Goal: Download file/media

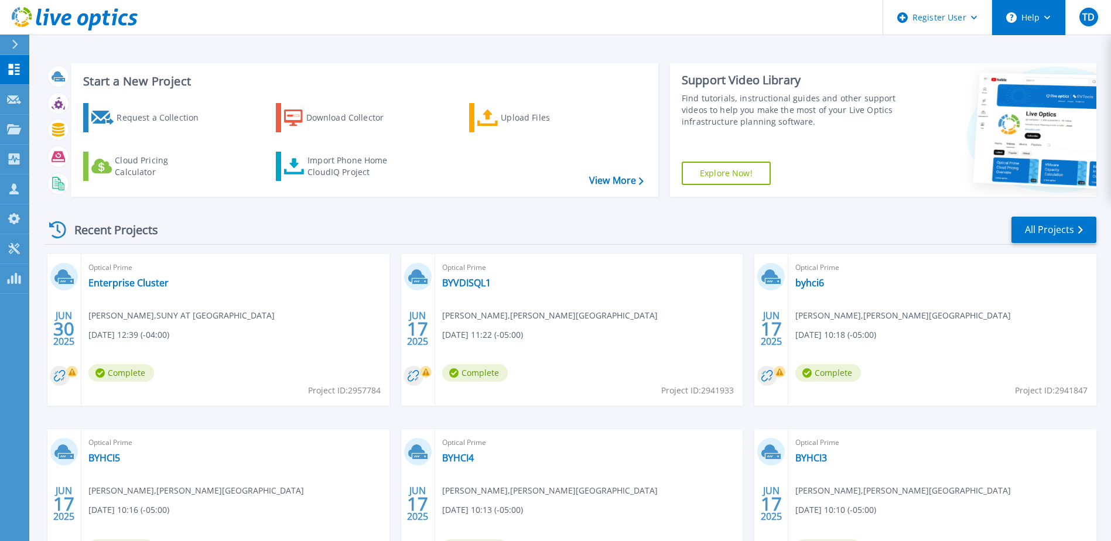
click at [1056, 25] on button "Help" at bounding box center [1028, 17] width 73 height 35
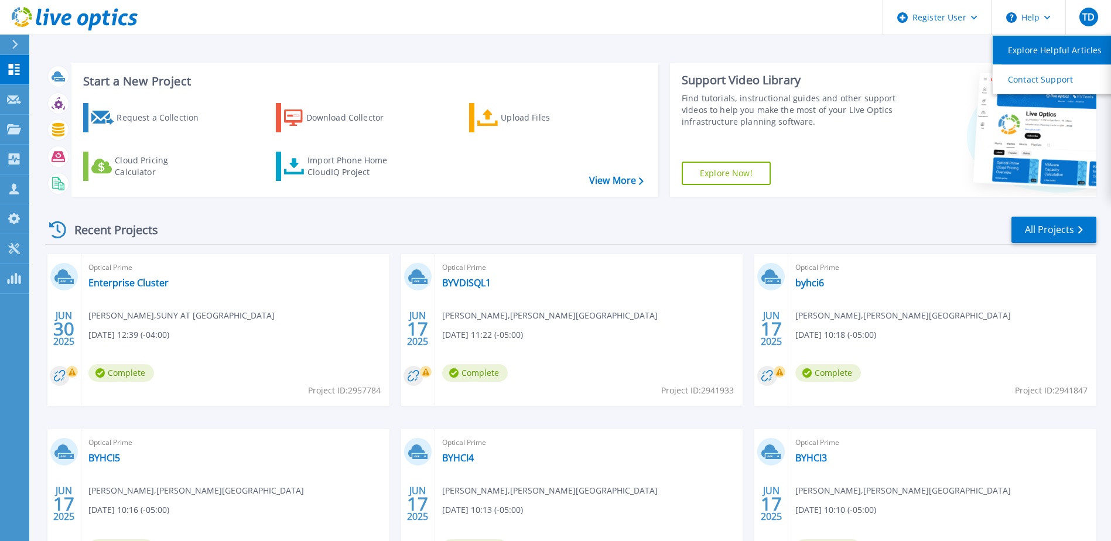
click at [1049, 60] on link "Explore Helpful Articles" at bounding box center [1057, 50] width 131 height 29
click at [639, 186] on link "View More" at bounding box center [616, 180] width 54 height 11
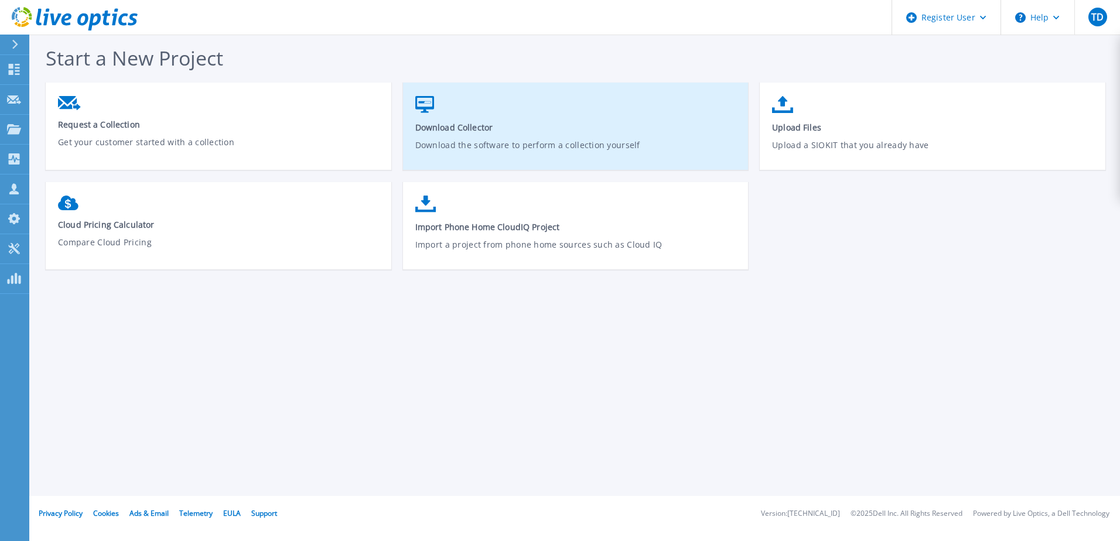
click at [526, 146] on p "Download the software to perform a collection yourself" at bounding box center [575, 152] width 321 height 27
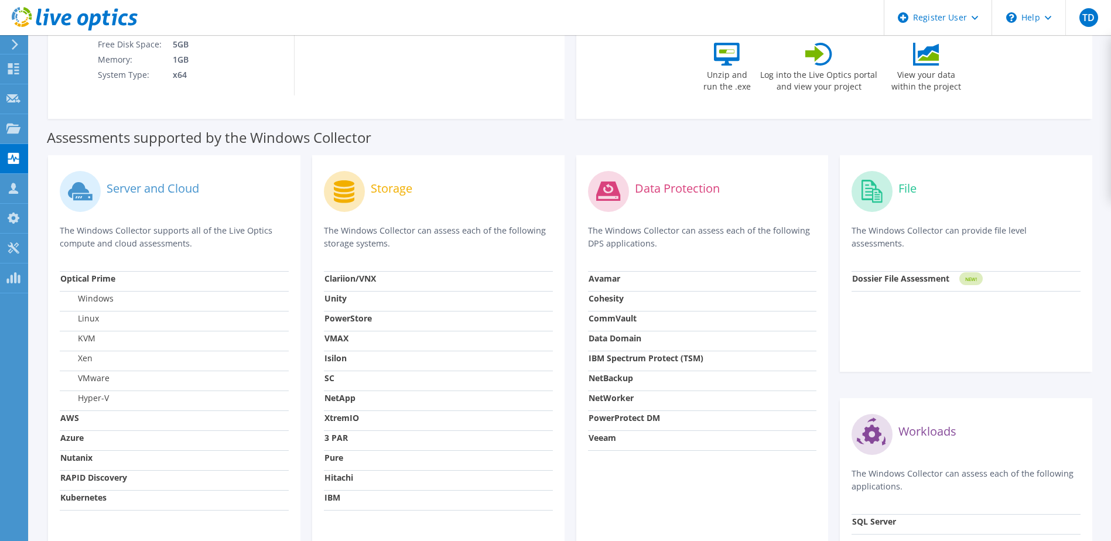
scroll to position [351, 0]
